Goal: Complete application form

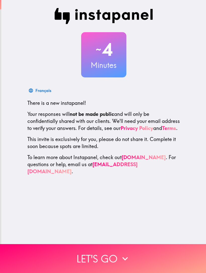
click at [104, 254] on button "Let's go" at bounding box center [103, 259] width 206 height 29
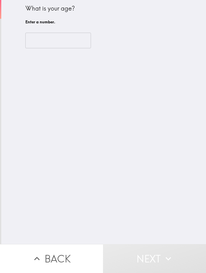
click at [65, 35] on input "number" at bounding box center [58, 41] width 66 height 16
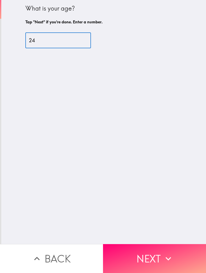
type input "24"
click at [133, 256] on button "Next" at bounding box center [154, 259] width 103 height 29
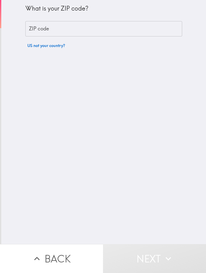
click at [143, 33] on input "ZIP code" at bounding box center [103, 29] width 157 height 16
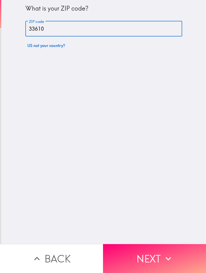
type input "33610"
click at [136, 256] on button "Next" at bounding box center [154, 259] width 103 height 29
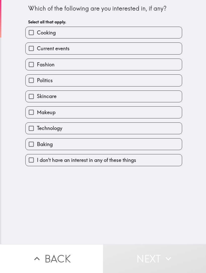
click at [133, 31] on label "Cooking" at bounding box center [104, 32] width 157 height 11
click at [37, 31] on input "Cooking" at bounding box center [31, 32] width 11 height 11
checkbox input "true"
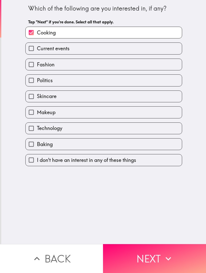
click at [105, 48] on label "Current events" at bounding box center [104, 48] width 157 height 11
click at [37, 48] on input "Current events" at bounding box center [31, 48] width 11 height 11
checkbox input "true"
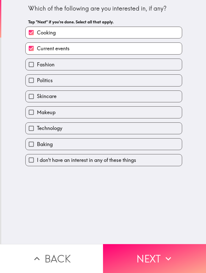
click at [83, 64] on label "Fashion" at bounding box center [104, 64] width 157 height 11
click at [37, 64] on input "Fashion" at bounding box center [31, 64] width 11 height 11
checkbox input "true"
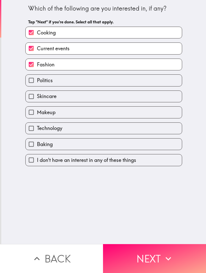
click at [81, 96] on label "Skincare" at bounding box center [104, 96] width 157 height 11
click at [37, 96] on input "Skincare" at bounding box center [31, 96] width 11 height 11
checkbox input "true"
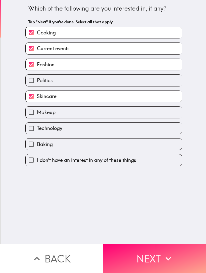
click at [67, 114] on label "Makeup" at bounding box center [104, 112] width 157 height 11
click at [37, 114] on input "Makeup" at bounding box center [31, 112] width 11 height 11
checkbox input "true"
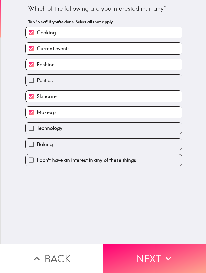
click at [67, 144] on label "Baking" at bounding box center [104, 144] width 157 height 11
click at [37, 144] on input "Baking" at bounding box center [31, 144] width 11 height 11
checkbox input "true"
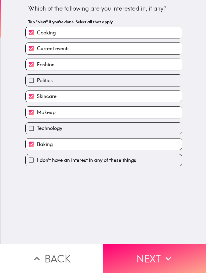
click at [95, 134] on label "Technology" at bounding box center [104, 128] width 157 height 11
click at [37, 134] on input "Technology" at bounding box center [31, 128] width 11 height 11
checkbox input "true"
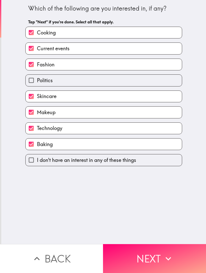
click at [143, 259] on button "Next" at bounding box center [154, 259] width 103 height 29
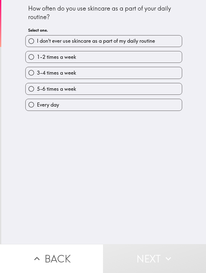
click at [103, 88] on label "5-6 times a week" at bounding box center [104, 88] width 157 height 11
click at [37, 88] on input "5-6 times a week" at bounding box center [31, 88] width 11 height 11
radio input "true"
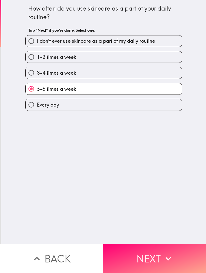
click at [176, 109] on label "Every day" at bounding box center [104, 104] width 157 height 11
click at [37, 109] on input "Every day" at bounding box center [31, 104] width 11 height 11
radio input "true"
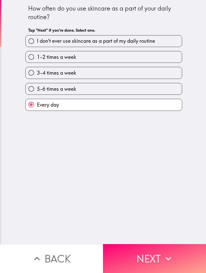
click at [166, 251] on button "Next" at bounding box center [154, 259] width 103 height 29
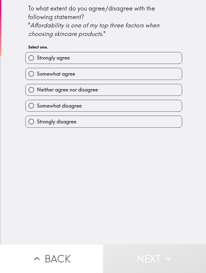
click at [166, 55] on label "Strongly agree" at bounding box center [104, 57] width 157 height 11
click at [37, 55] on input "Strongly agree" at bounding box center [31, 57] width 11 height 11
radio input "true"
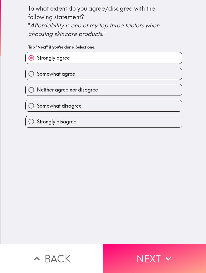
click at [145, 258] on button "Next" at bounding box center [154, 259] width 103 height 29
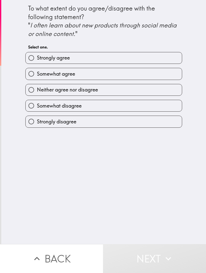
click at [156, 50] on div "Strongly agree" at bounding box center [101, 56] width 161 height 16
click at [170, 56] on label "Strongly agree" at bounding box center [104, 57] width 157 height 11
click at [37, 56] on input "Strongly agree" at bounding box center [31, 57] width 11 height 11
radio input "true"
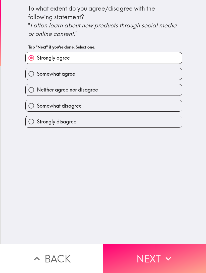
click at [159, 262] on button "Next" at bounding box center [154, 259] width 103 height 29
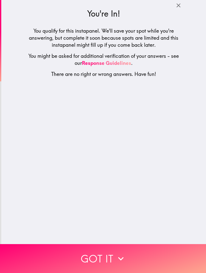
click at [166, 260] on button "Got it" at bounding box center [103, 259] width 206 height 29
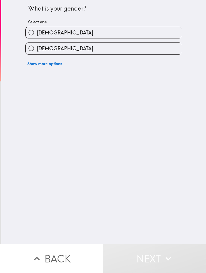
click at [132, 50] on label "[DEMOGRAPHIC_DATA]" at bounding box center [104, 48] width 157 height 11
click at [37, 50] on input "[DEMOGRAPHIC_DATA]" at bounding box center [31, 48] width 11 height 11
radio input "true"
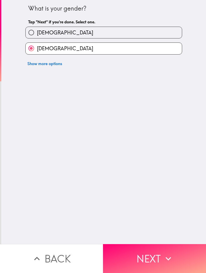
click at [142, 260] on button "Next" at bounding box center [154, 259] width 103 height 29
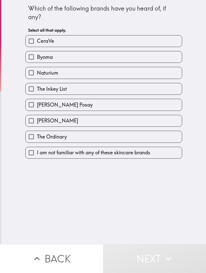
click at [98, 41] on label "CeraVe" at bounding box center [104, 41] width 157 height 11
click at [37, 41] on input "CeraVe" at bounding box center [31, 41] width 11 height 11
checkbox input "true"
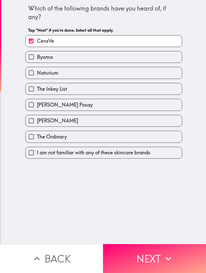
click at [82, 59] on label "Byoma" at bounding box center [104, 56] width 157 height 11
click at [37, 59] on input "Byoma" at bounding box center [31, 56] width 11 height 11
checkbox input "true"
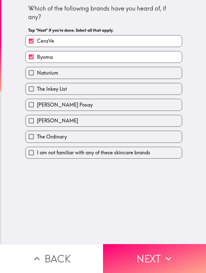
click at [74, 76] on label "Naturium" at bounding box center [104, 72] width 157 height 11
click at [37, 76] on input "Naturium" at bounding box center [31, 72] width 11 height 11
checkbox input "true"
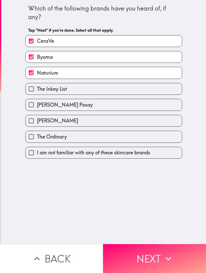
click at [91, 107] on label "[PERSON_NAME] Posay" at bounding box center [104, 104] width 157 height 11
click at [37, 107] on input "[PERSON_NAME] Posay" at bounding box center [31, 104] width 11 height 11
checkbox input "true"
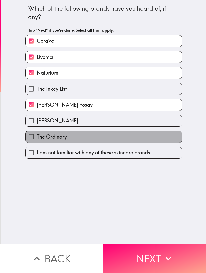
click at [73, 137] on label "The Ordinary" at bounding box center [104, 136] width 157 height 11
click at [37, 137] on input "The Ordinary" at bounding box center [31, 136] width 11 height 11
checkbox input "true"
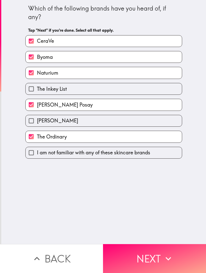
click at [135, 253] on button "Next" at bounding box center [154, 259] width 103 height 29
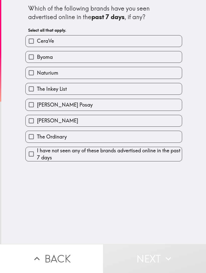
click at [131, 40] on label "CeraVe" at bounding box center [104, 41] width 157 height 11
click at [37, 40] on input "CeraVe" at bounding box center [31, 41] width 11 height 11
checkbox input "true"
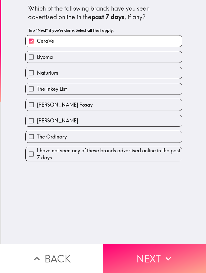
click at [73, 110] on label "[PERSON_NAME] Posay" at bounding box center [104, 104] width 157 height 11
click at [37, 110] on input "[PERSON_NAME] Posay" at bounding box center [31, 104] width 11 height 11
checkbox input "true"
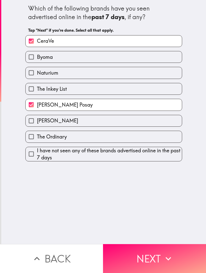
click at [83, 137] on label "The Ordinary" at bounding box center [104, 136] width 157 height 11
click at [37, 137] on input "The Ordinary" at bounding box center [31, 136] width 11 height 11
checkbox input "true"
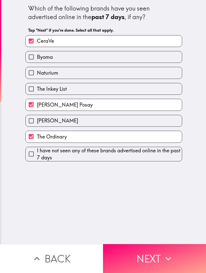
click at [125, 263] on button "Next" at bounding box center [154, 259] width 103 height 29
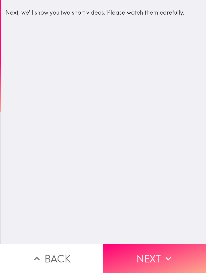
click at [131, 258] on button "Next" at bounding box center [154, 259] width 103 height 29
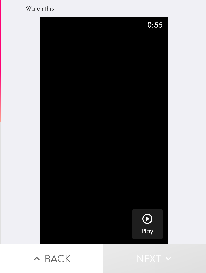
click at [142, 218] on icon "button" at bounding box center [148, 219] width 12 height 12
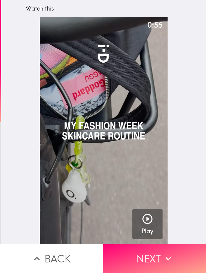
click at [163, 258] on icon "button" at bounding box center [168, 259] width 11 height 11
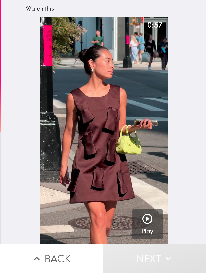
click at [150, 226] on div "button" at bounding box center [148, 220] width 12 height 14
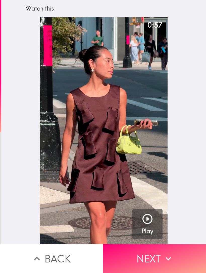
click at [155, 261] on button "Next" at bounding box center [154, 259] width 103 height 29
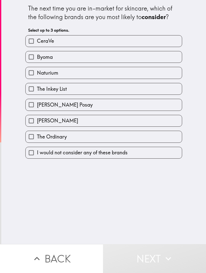
click at [128, 132] on label "The Ordinary" at bounding box center [104, 136] width 157 height 11
click at [37, 132] on input "The Ordinary" at bounding box center [31, 136] width 11 height 11
checkbox input "true"
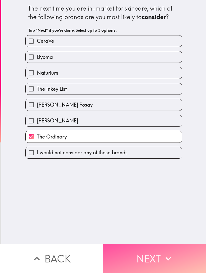
click at [145, 246] on button "Next" at bounding box center [154, 259] width 103 height 29
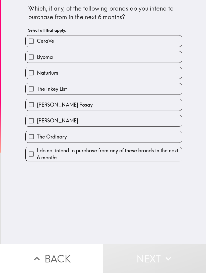
click at [145, 134] on label "The Ordinary" at bounding box center [104, 136] width 157 height 11
click at [37, 134] on input "The Ordinary" at bounding box center [31, 136] width 11 height 11
checkbox input "true"
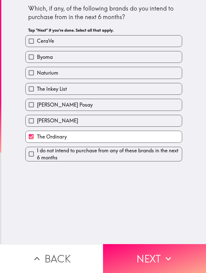
click at [116, 256] on button "Next" at bounding box center [154, 259] width 103 height 29
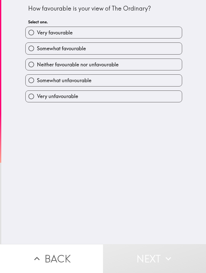
click at [180, 38] on label "Very favourable" at bounding box center [104, 32] width 157 height 11
click at [37, 38] on input "Very favourable" at bounding box center [31, 32] width 11 height 11
radio input "true"
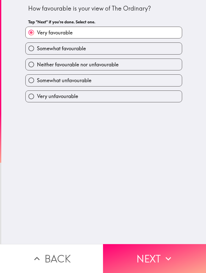
click at [137, 257] on button "Next" at bounding box center [154, 259] width 103 height 29
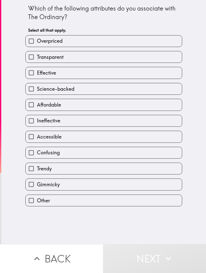
click at [178, 59] on label "Transparent" at bounding box center [104, 56] width 157 height 11
click at [37, 59] on input "Transparent" at bounding box center [31, 56] width 11 height 11
checkbox input "true"
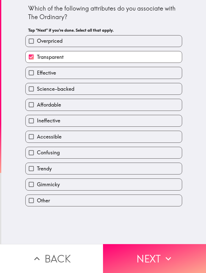
click at [162, 73] on label "Effective" at bounding box center [104, 72] width 157 height 11
click at [37, 73] on input "Effective" at bounding box center [31, 72] width 11 height 11
checkbox input "true"
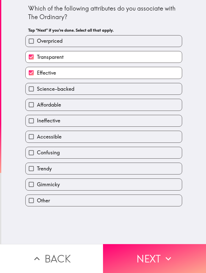
click at [150, 85] on label "Science-backed" at bounding box center [104, 88] width 157 height 11
click at [37, 85] on input "Science-backed" at bounding box center [31, 88] width 11 height 11
checkbox input "true"
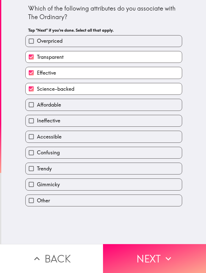
click at [127, 108] on label "Affordable" at bounding box center [104, 104] width 157 height 11
click at [37, 108] on input "Affordable" at bounding box center [31, 104] width 11 height 11
checkbox input "true"
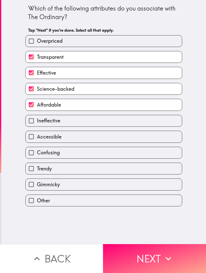
click at [106, 137] on label "Accessible" at bounding box center [104, 136] width 157 height 11
click at [37, 137] on input "Accessible" at bounding box center [31, 136] width 11 height 11
checkbox input "true"
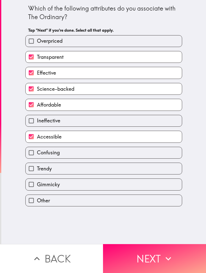
click at [115, 253] on button "Next" at bounding box center [154, 259] width 103 height 29
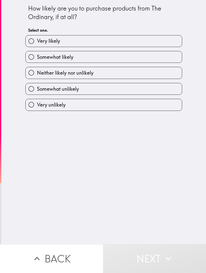
click at [162, 38] on label "Very likely" at bounding box center [104, 41] width 157 height 11
click at [37, 38] on input "Very likely" at bounding box center [31, 41] width 11 height 11
radio input "true"
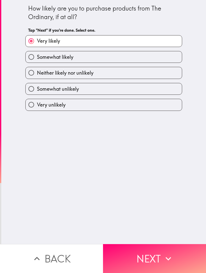
click at [134, 259] on button "Next" at bounding box center [154, 259] width 103 height 29
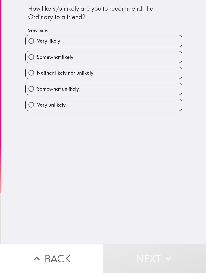
click at [164, 40] on label "Very likely" at bounding box center [104, 41] width 157 height 11
click at [37, 40] on input "Very likely" at bounding box center [31, 41] width 11 height 11
radio input "true"
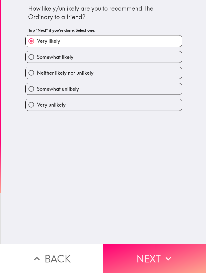
click at [139, 256] on button "Next" at bounding box center [154, 259] width 103 height 29
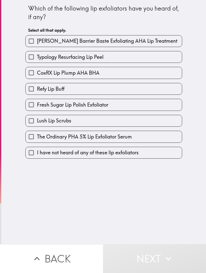
click at [102, 134] on span "The Ordinary PHA 5% Lip Exfoliator Serum" at bounding box center [84, 136] width 95 height 7
click at [37, 134] on input "The Ordinary PHA 5% Lip Exfoliator Serum" at bounding box center [31, 136] width 11 height 11
checkbox input "true"
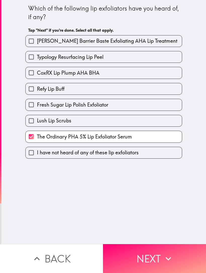
click at [128, 263] on button "Next" at bounding box center [154, 259] width 103 height 29
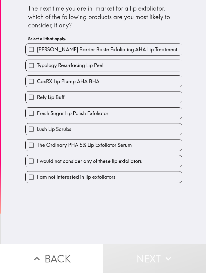
click at [90, 146] on span "The Ordinary PHA 5% Lip Exfoliator Serum" at bounding box center [84, 145] width 95 height 7
click at [37, 146] on input "The Ordinary PHA 5% Lip Exfoliator Serum" at bounding box center [31, 145] width 11 height 11
checkbox input "true"
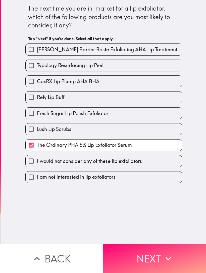
click at [121, 258] on button "Next" at bounding box center [154, 259] width 103 height 29
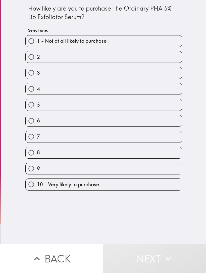
click at [72, 186] on span "10 - Very likely to purchase" at bounding box center [68, 184] width 62 height 7
click at [37, 186] on input "10 - Very likely to purchase" at bounding box center [31, 184] width 11 height 11
radio input "true"
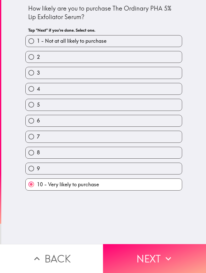
click at [118, 255] on button "Next" at bounding box center [154, 259] width 103 height 29
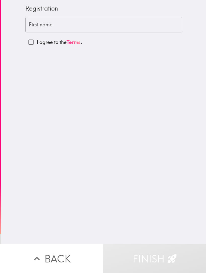
click at [178, 15] on div "Registration" at bounding box center [103, 10] width 157 height 13
click at [155, 30] on input "First name" at bounding box center [103, 25] width 157 height 16
